Goal: Task Accomplishment & Management: Use online tool/utility

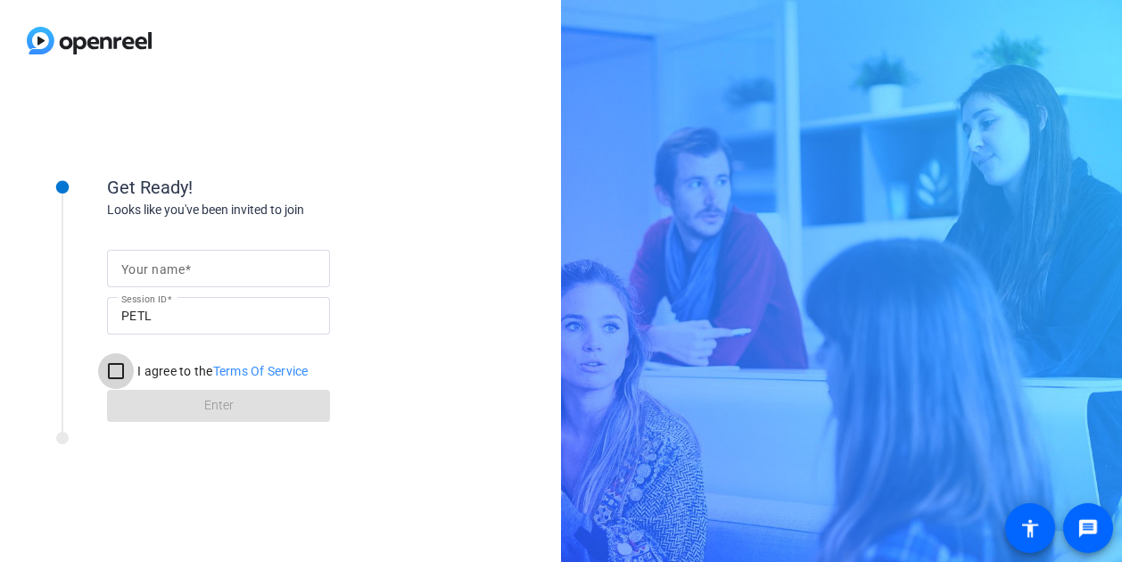
click at [109, 369] on input "I agree to the Terms Of Service" at bounding box center [116, 371] width 36 height 36
checkbox input "true"
click at [202, 401] on form "Your name Session ID PETL I agree to the Terms Of Service Enter" at bounding box center [218, 331] width 223 height 182
click at [179, 266] on mat-label "Your name" at bounding box center [152, 269] width 63 height 14
click at [179, 266] on input "Your name" at bounding box center [218, 268] width 195 height 21
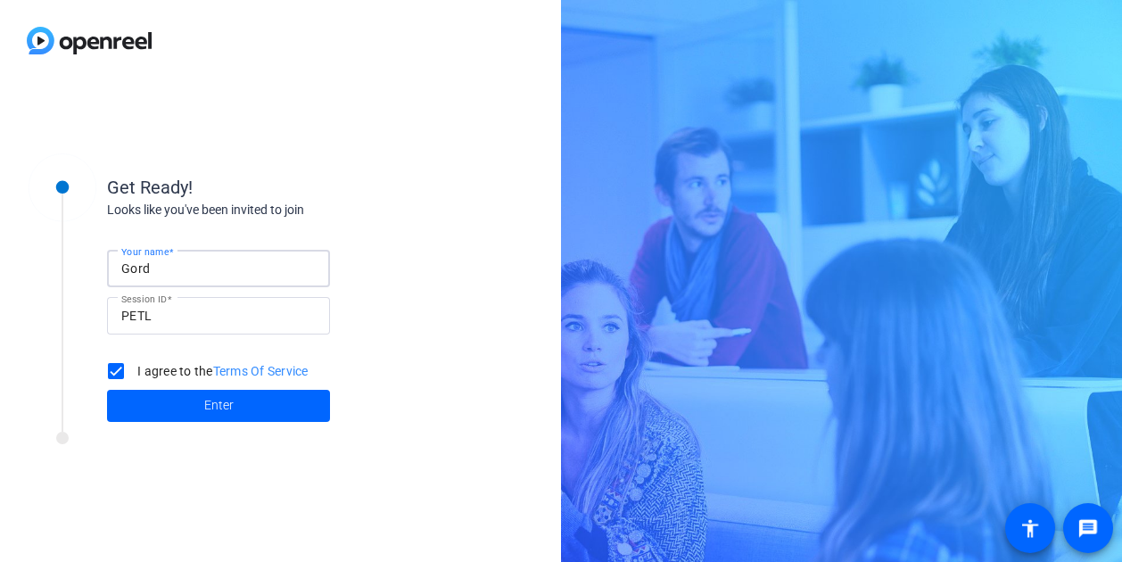
type input "Gord Keesic"
click at [232, 408] on span "Enter" at bounding box center [218, 405] width 29 height 19
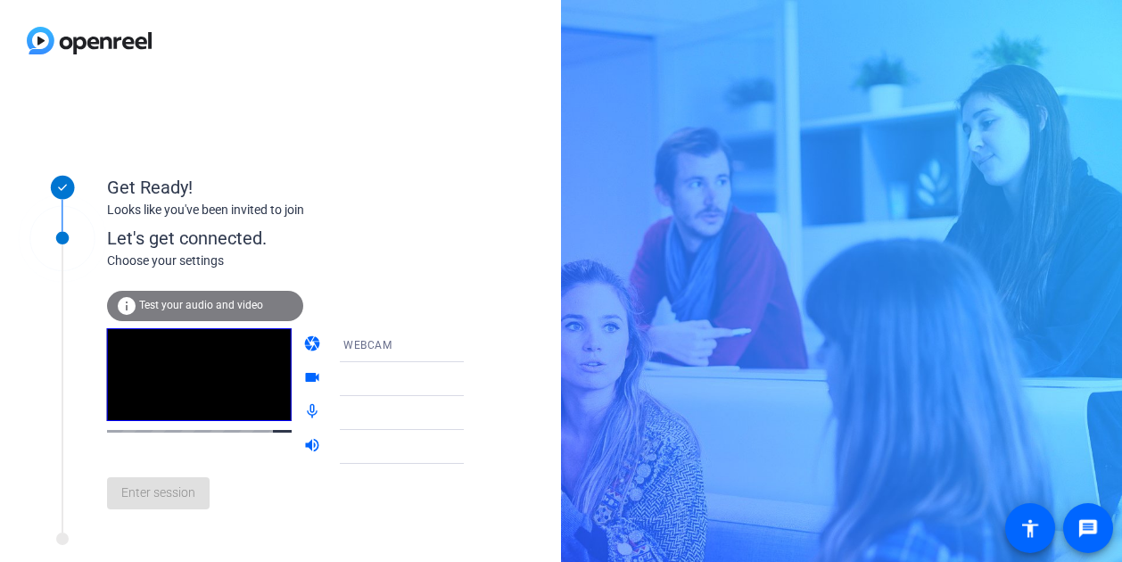
click at [161, 306] on span "Test your audio and video" at bounding box center [201, 305] width 124 height 12
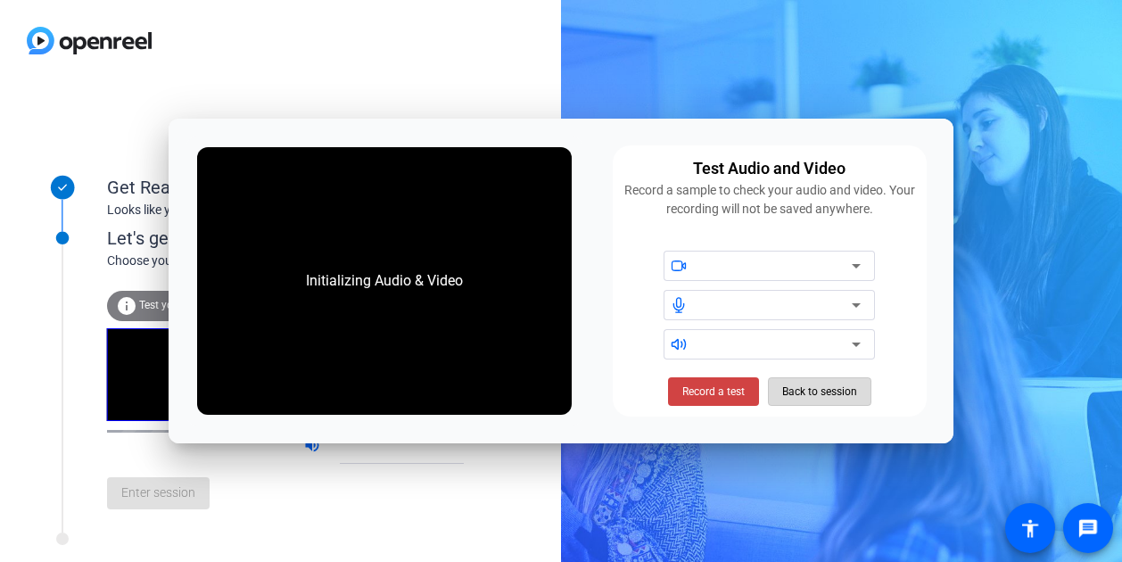
click at [820, 394] on span "Back to session" at bounding box center [820, 392] width 75 height 34
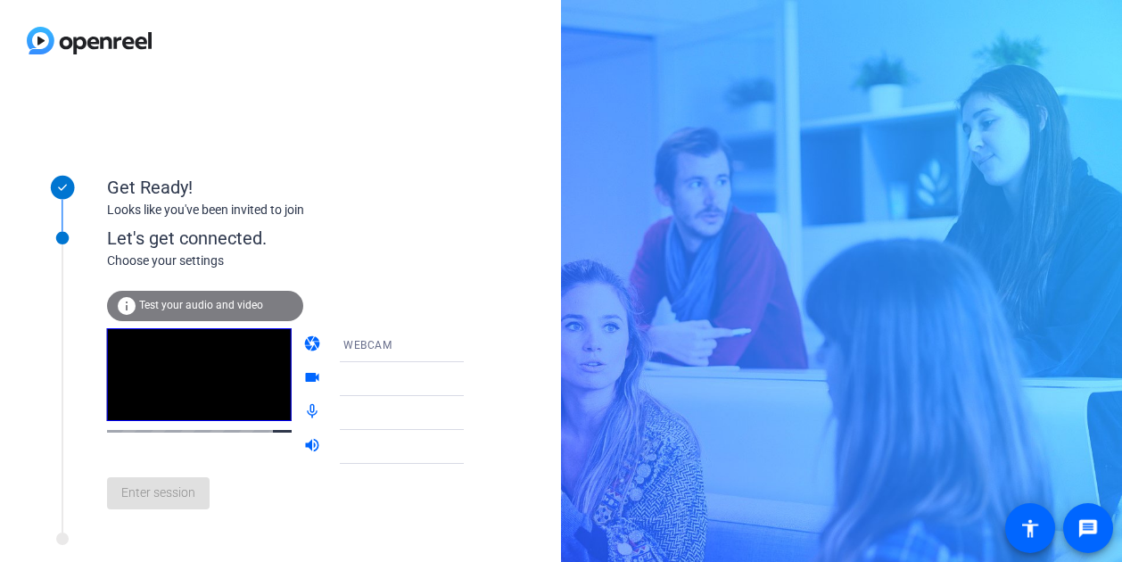
click at [471, 342] on icon at bounding box center [481, 345] width 21 height 21
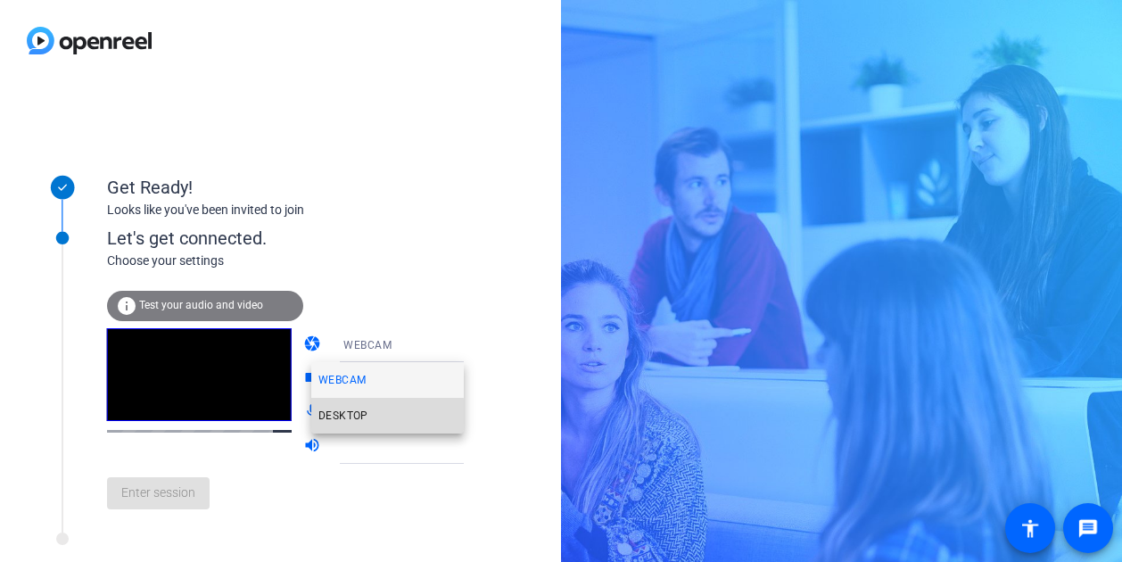
click at [357, 418] on span "DESKTOP" at bounding box center [344, 415] width 50 height 21
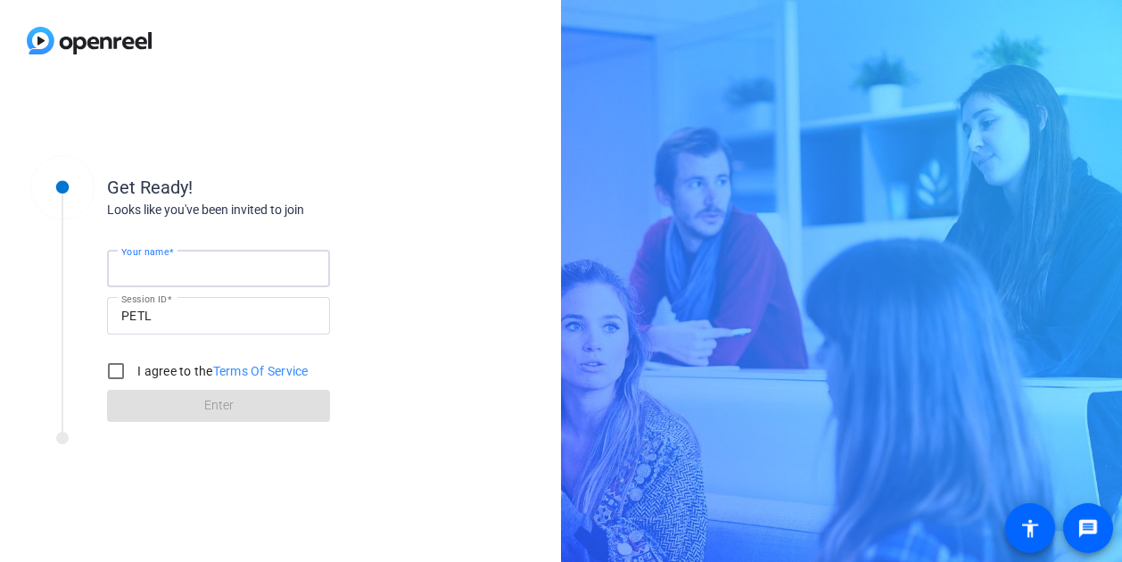
type input "Gord Keesic"
click at [120, 367] on input "I agree to the Terms Of Service" at bounding box center [116, 371] width 36 height 36
checkbox input "true"
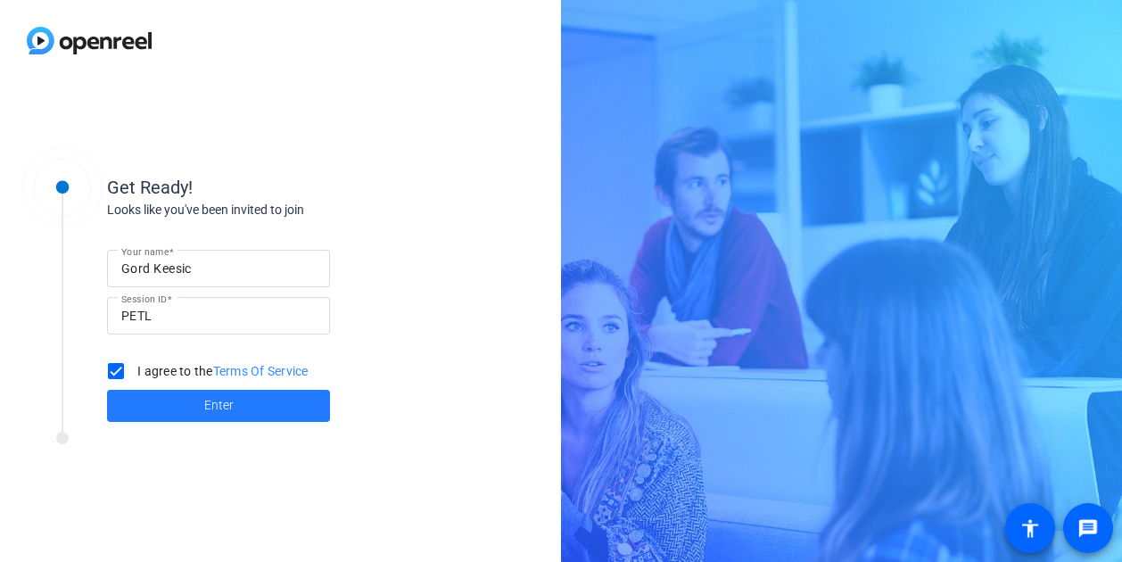
click at [191, 410] on span at bounding box center [218, 406] width 223 height 43
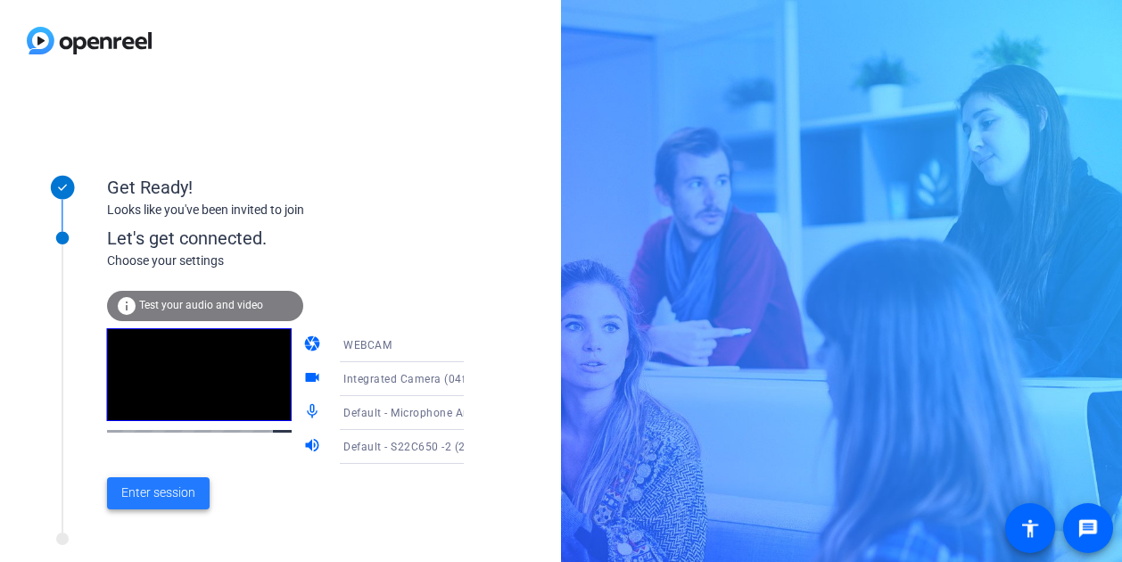
click at [161, 494] on span "Enter session" at bounding box center [158, 493] width 74 height 19
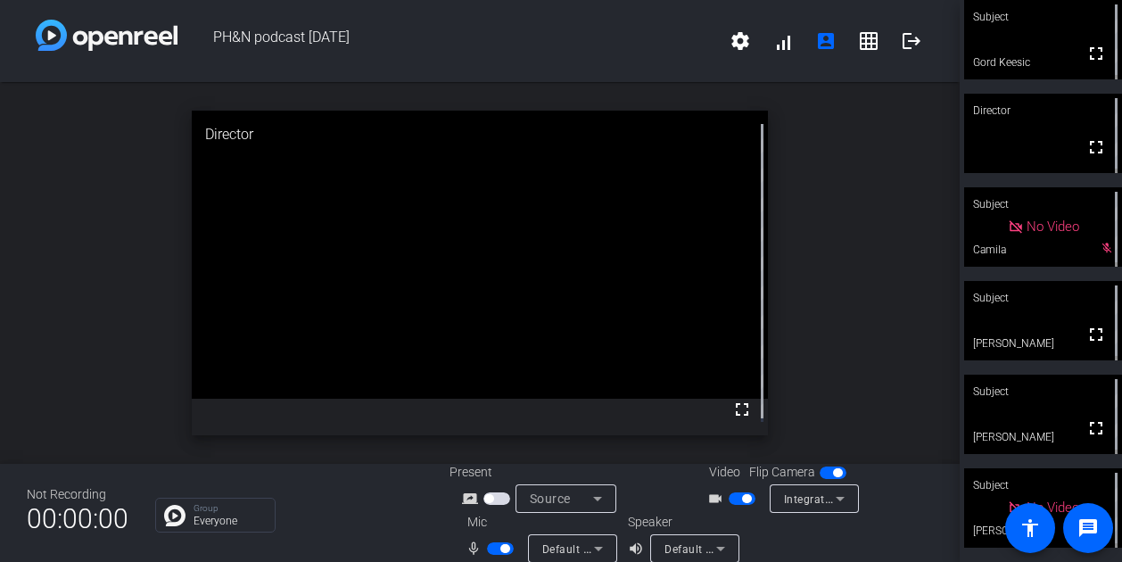
drag, startPoint x: 501, startPoint y: 548, endPoint x: 472, endPoint y: 551, distance: 29.6
click at [472, 551] on div "mic_none" at bounding box center [497, 548] width 62 height 21
click at [487, 546] on button "button" at bounding box center [500, 548] width 27 height 12
drag, startPoint x: 493, startPoint y: 543, endPoint x: 509, endPoint y: 549, distance: 17.8
click at [509, 549] on button "button" at bounding box center [500, 548] width 27 height 12
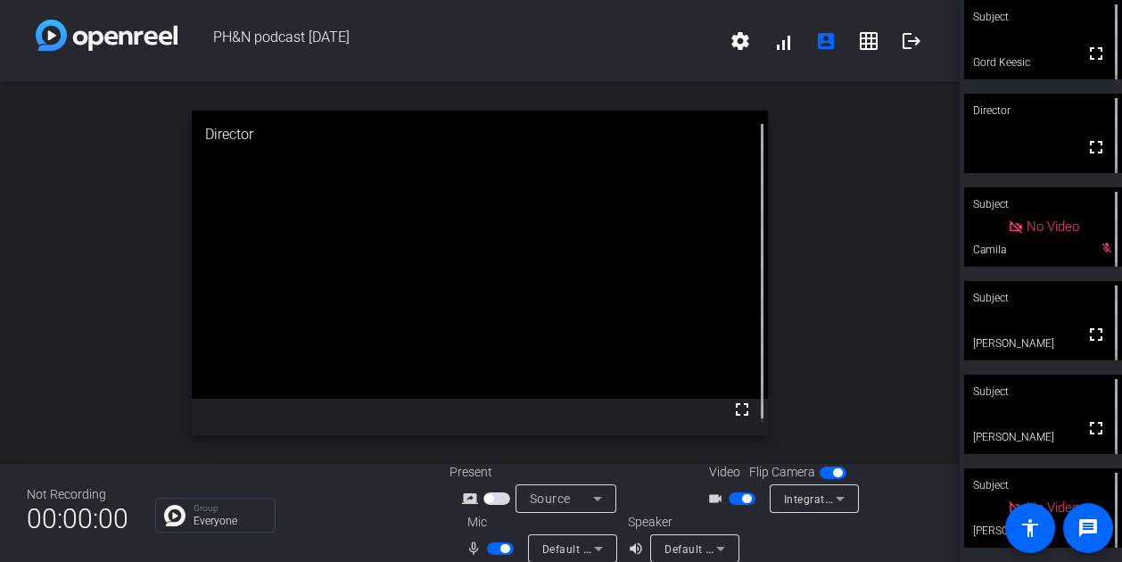
click at [510, 549] on span "button" at bounding box center [500, 548] width 27 height 12
drag, startPoint x: 495, startPoint y: 549, endPoint x: 516, endPoint y: 549, distance: 20.5
click at [516, 549] on div "mic_none" at bounding box center [497, 548] width 62 height 21
click at [507, 548] on span "button" at bounding box center [500, 548] width 27 height 12
